Goal: Task Accomplishment & Management: Complete application form

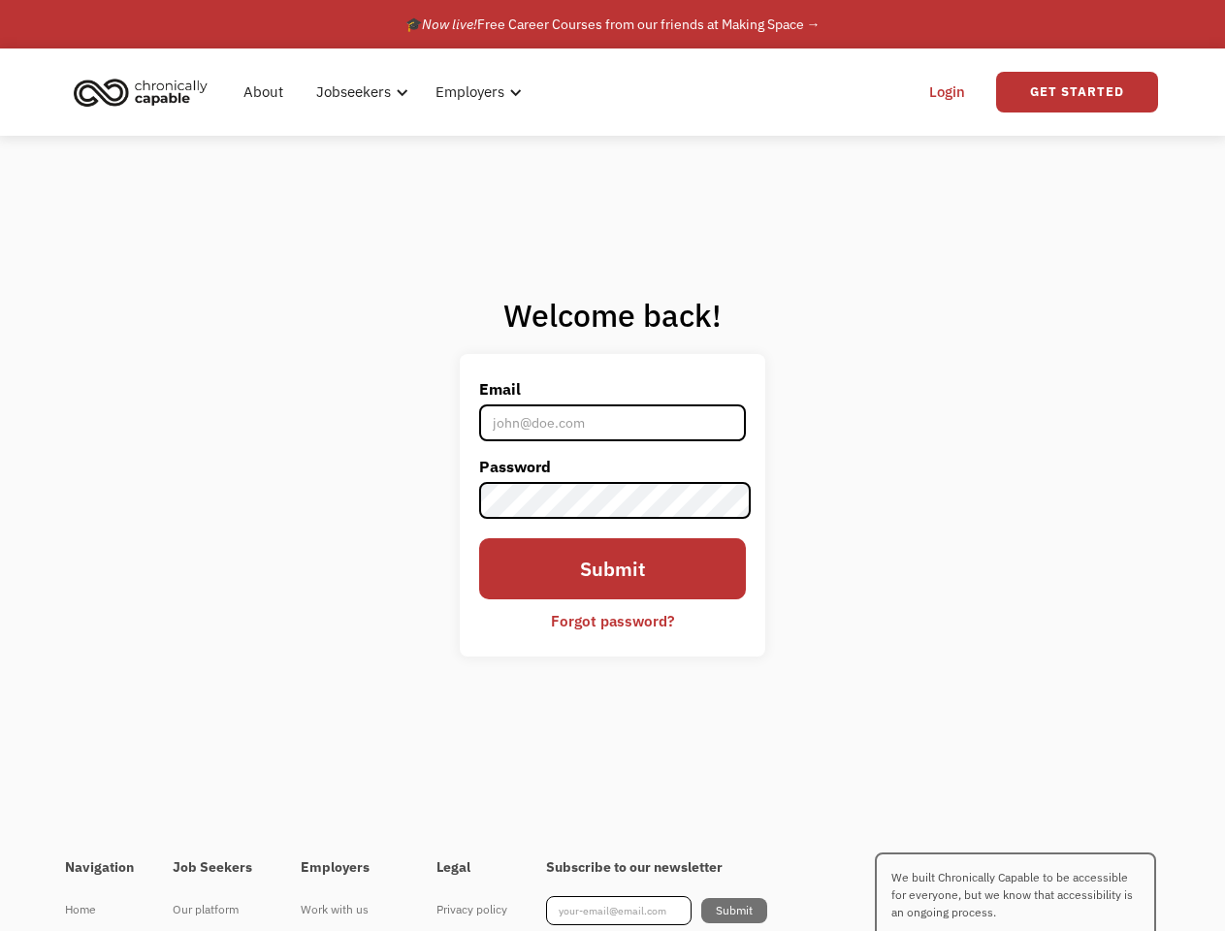
click at [612, 466] on label "Password" at bounding box center [613, 466] width 268 height 31
click at [384, 92] on div "Jobseekers" at bounding box center [355, 92] width 75 height 23
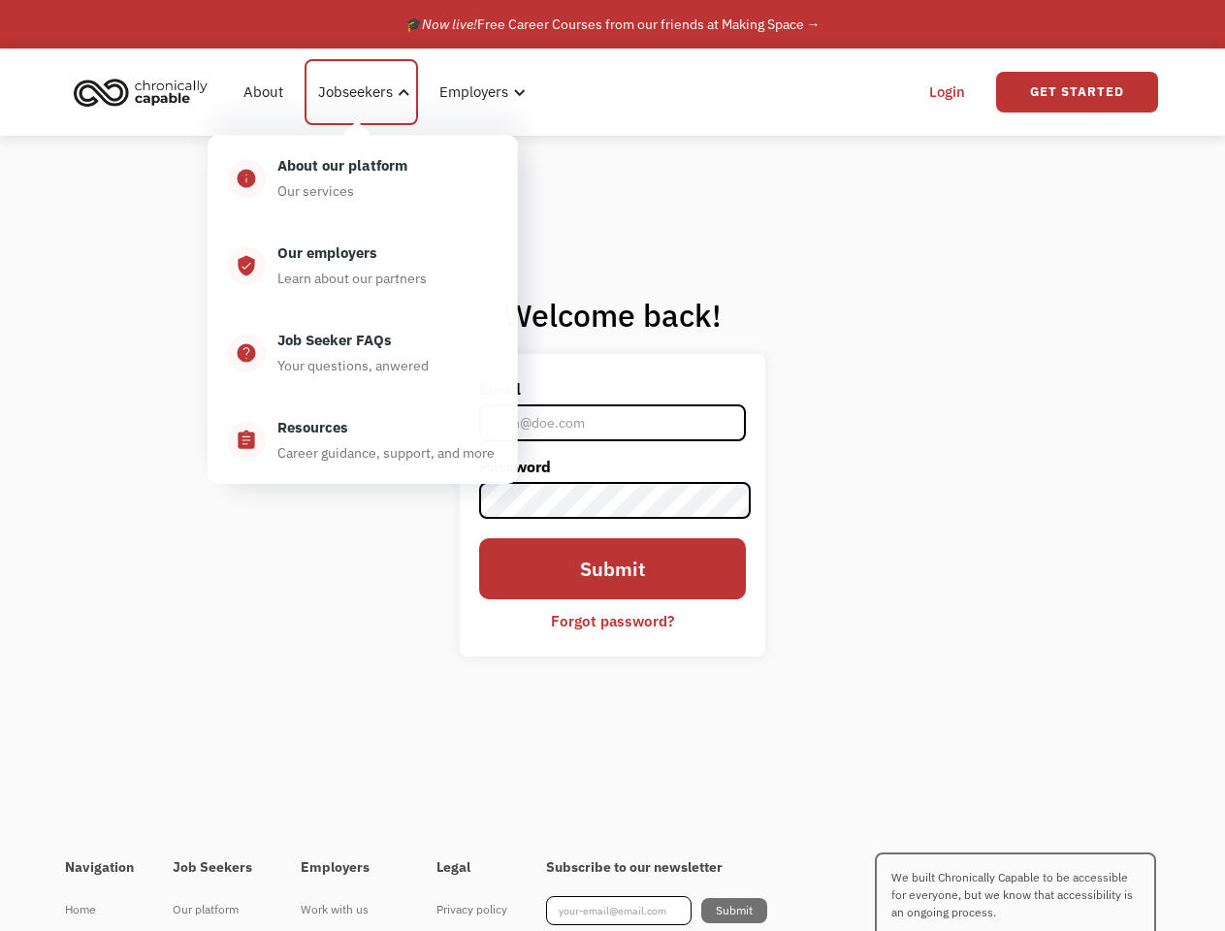
click at [359, 92] on div "Jobseekers" at bounding box center [355, 92] width 75 height 23
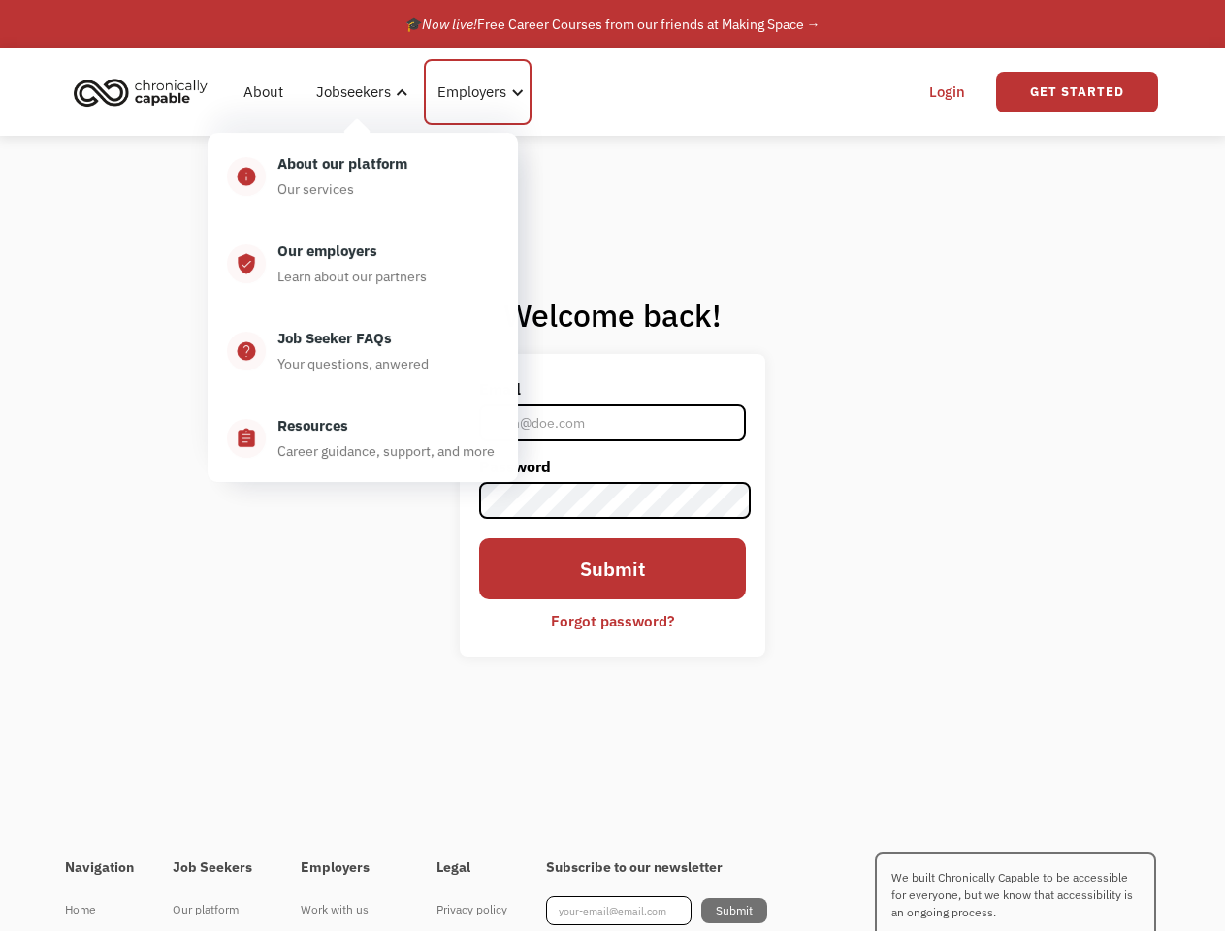
click at [474, 92] on div "Employers" at bounding box center [471, 92] width 69 height 23
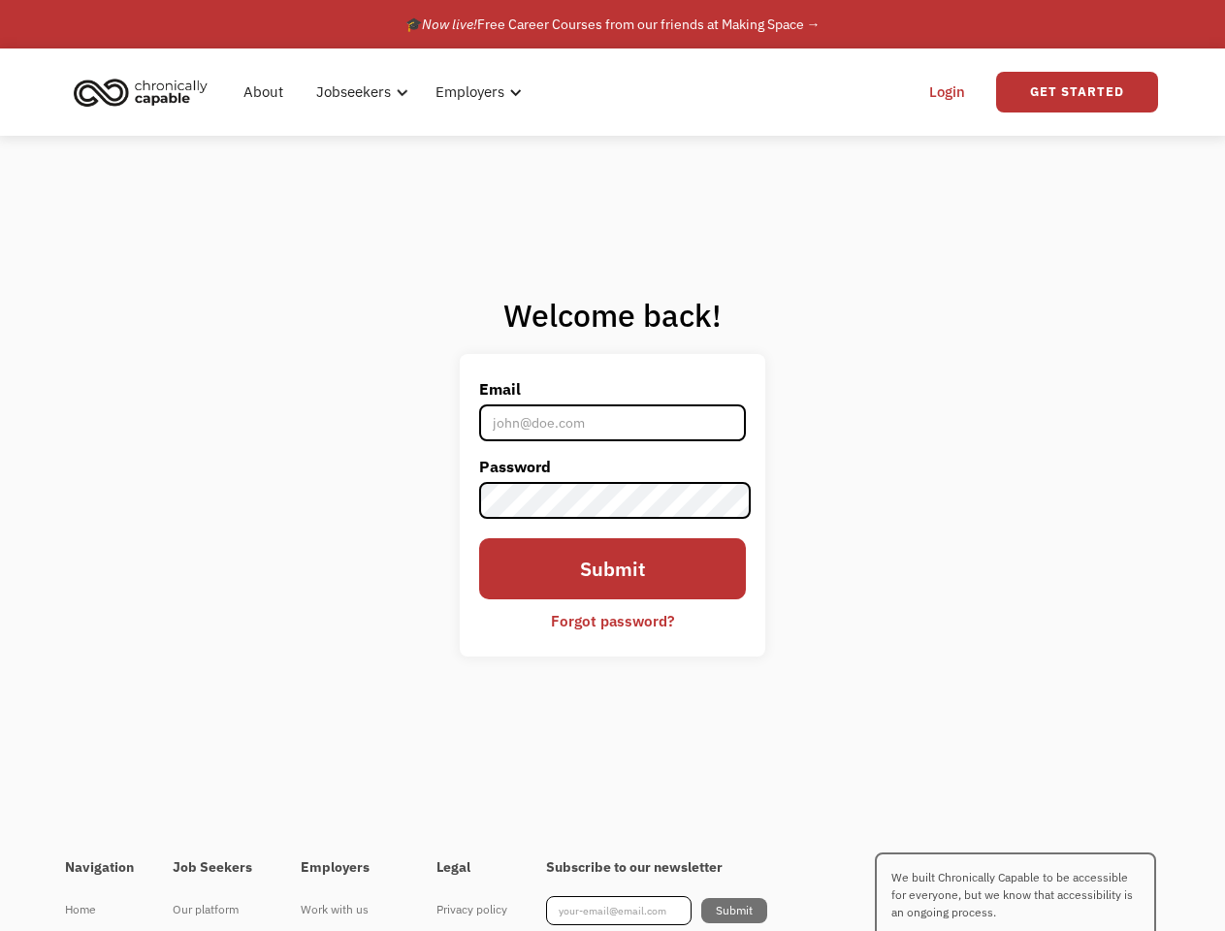
click at [1077, 92] on link "Get Started" at bounding box center [1077, 92] width 162 height 41
click at [613, 504] on div "I'm looking for work Join as a job seeker" at bounding box center [407, 495] width 412 height 409
click at [613, 621] on div "I'm looking for work Join as a job seeker" at bounding box center [407, 495] width 412 height 409
